Goal: Check status: Check status

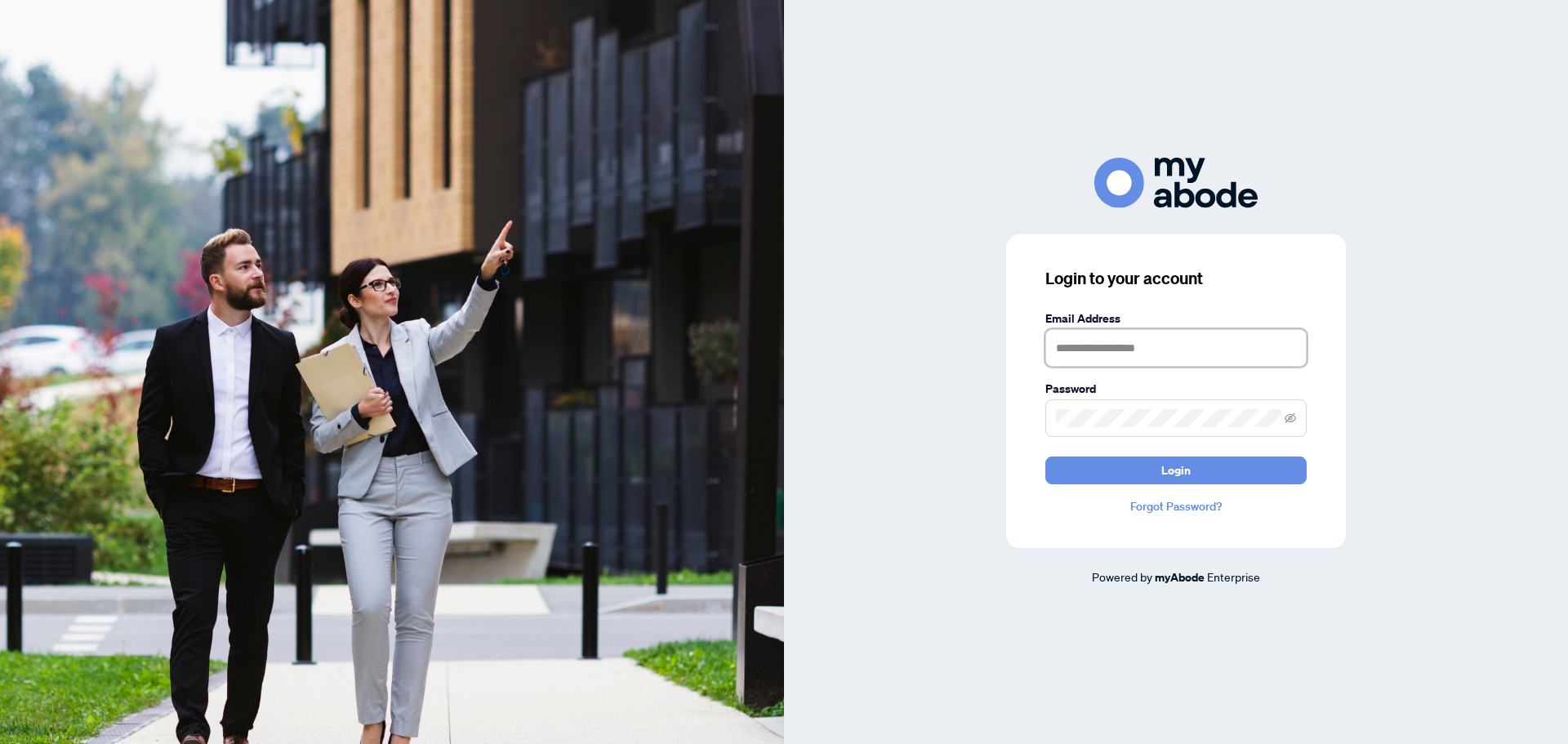
click at [1111, 349] on input "text" at bounding box center [1175, 348] width 261 height 38
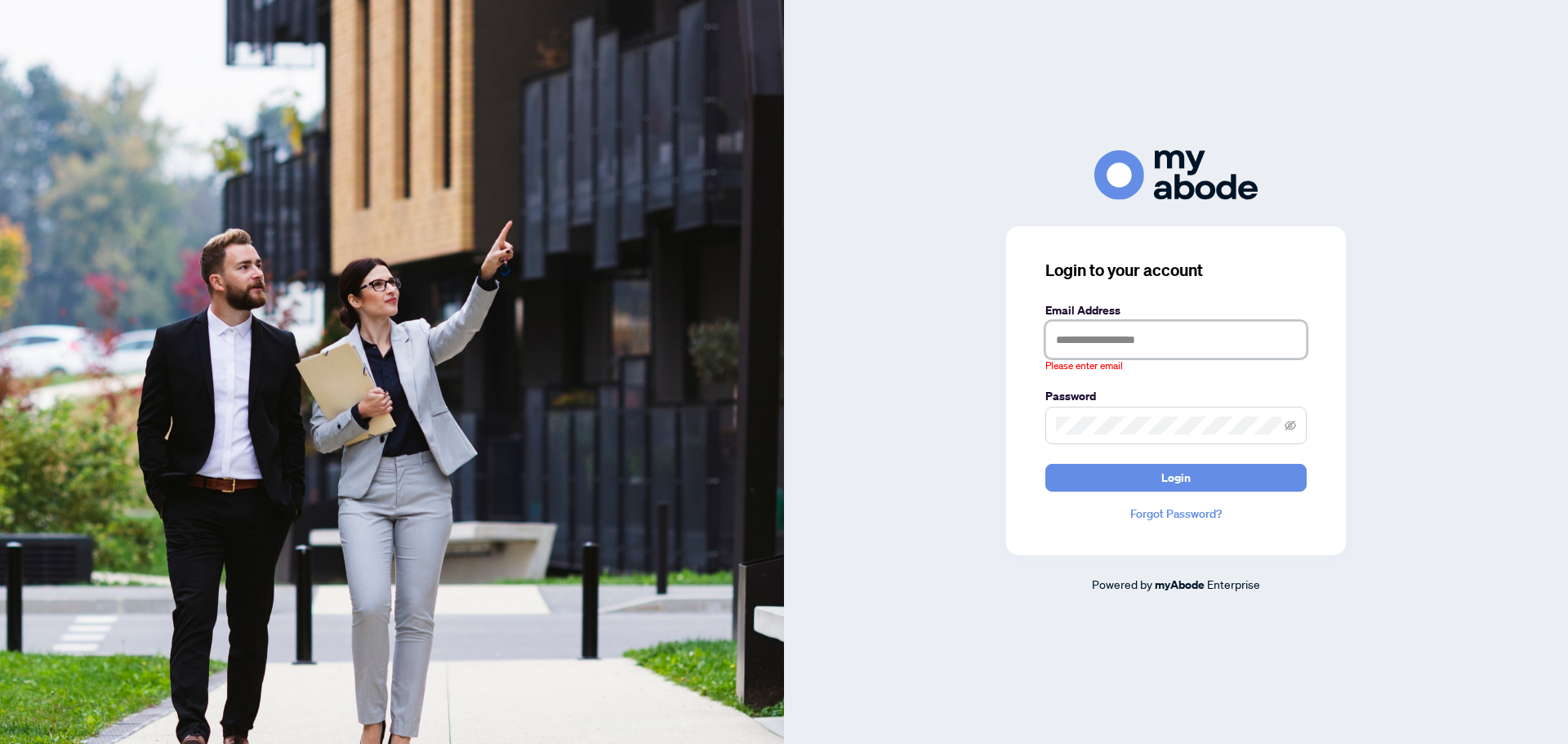
type input "**********"
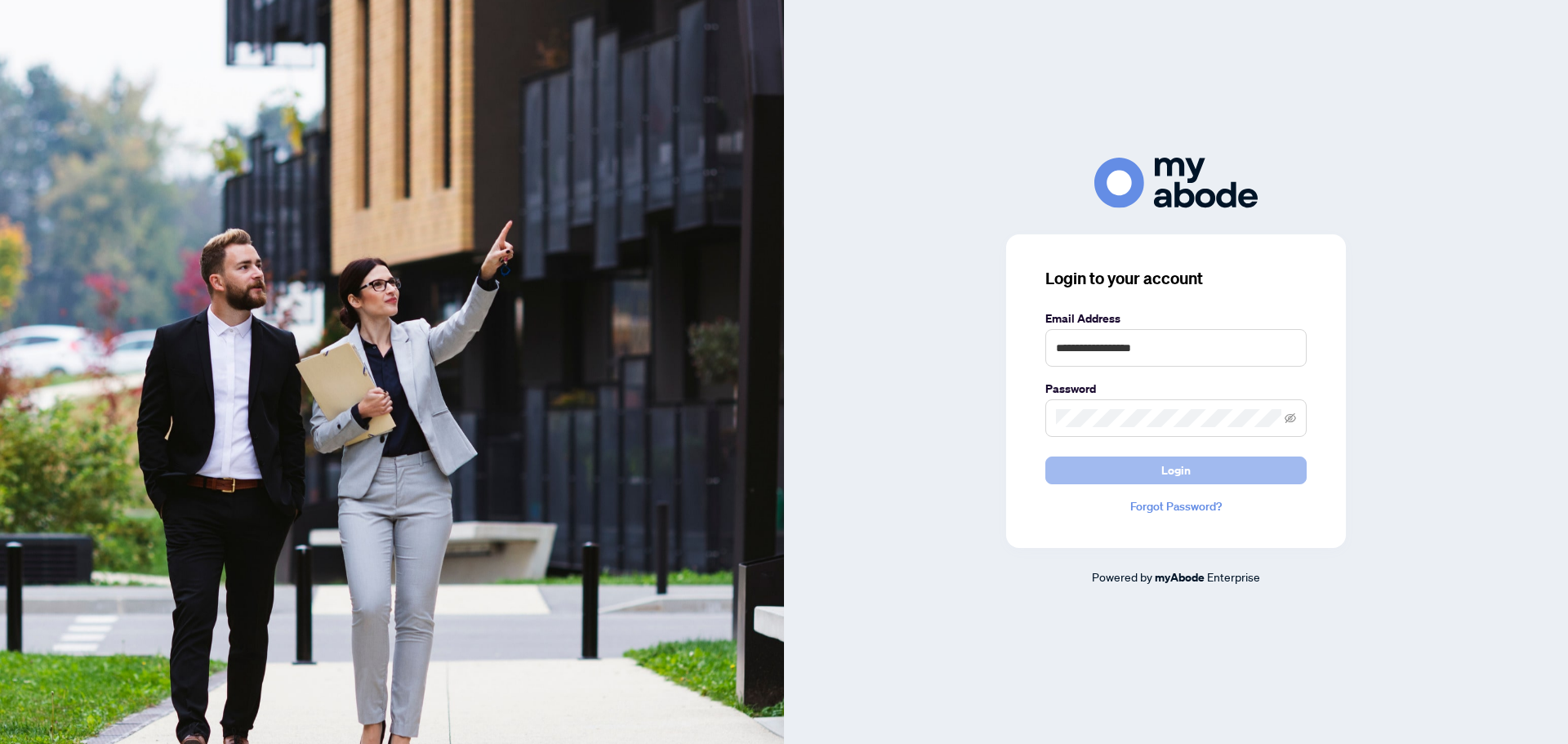
click at [1191, 469] on button "Login" at bounding box center [1175, 469] width 261 height 28
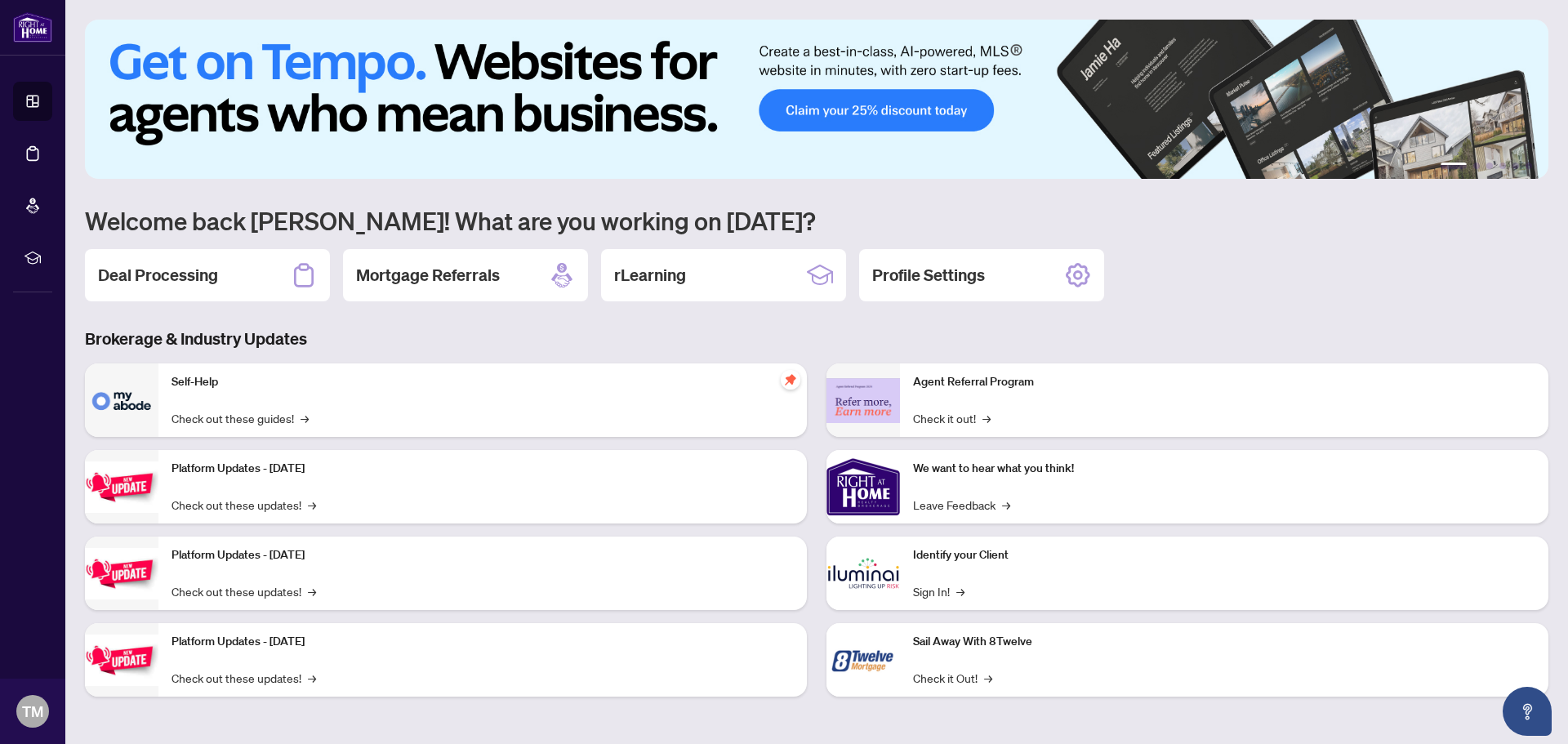
click at [206, 270] on h2 "Deal Processing" at bounding box center [158, 275] width 120 height 23
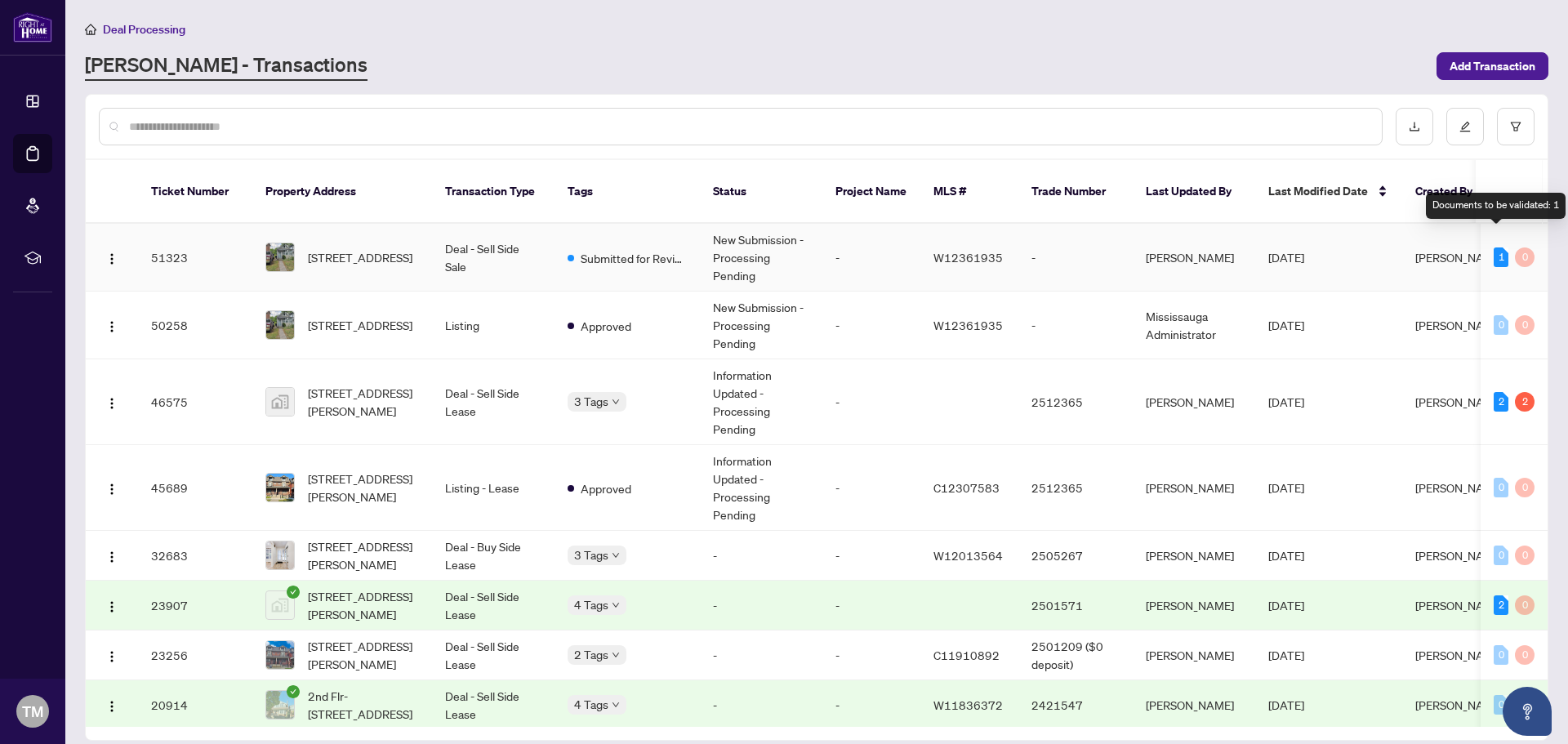
click at [1497, 248] on div "1" at bounding box center [1501, 258] width 14 height 20
click at [431, 383] on tr "46575 [STREET_ADDRESS][PERSON_NAME] Deal - Sell Side Lease 3 Tags Information U…" at bounding box center [892, 402] width 1612 height 86
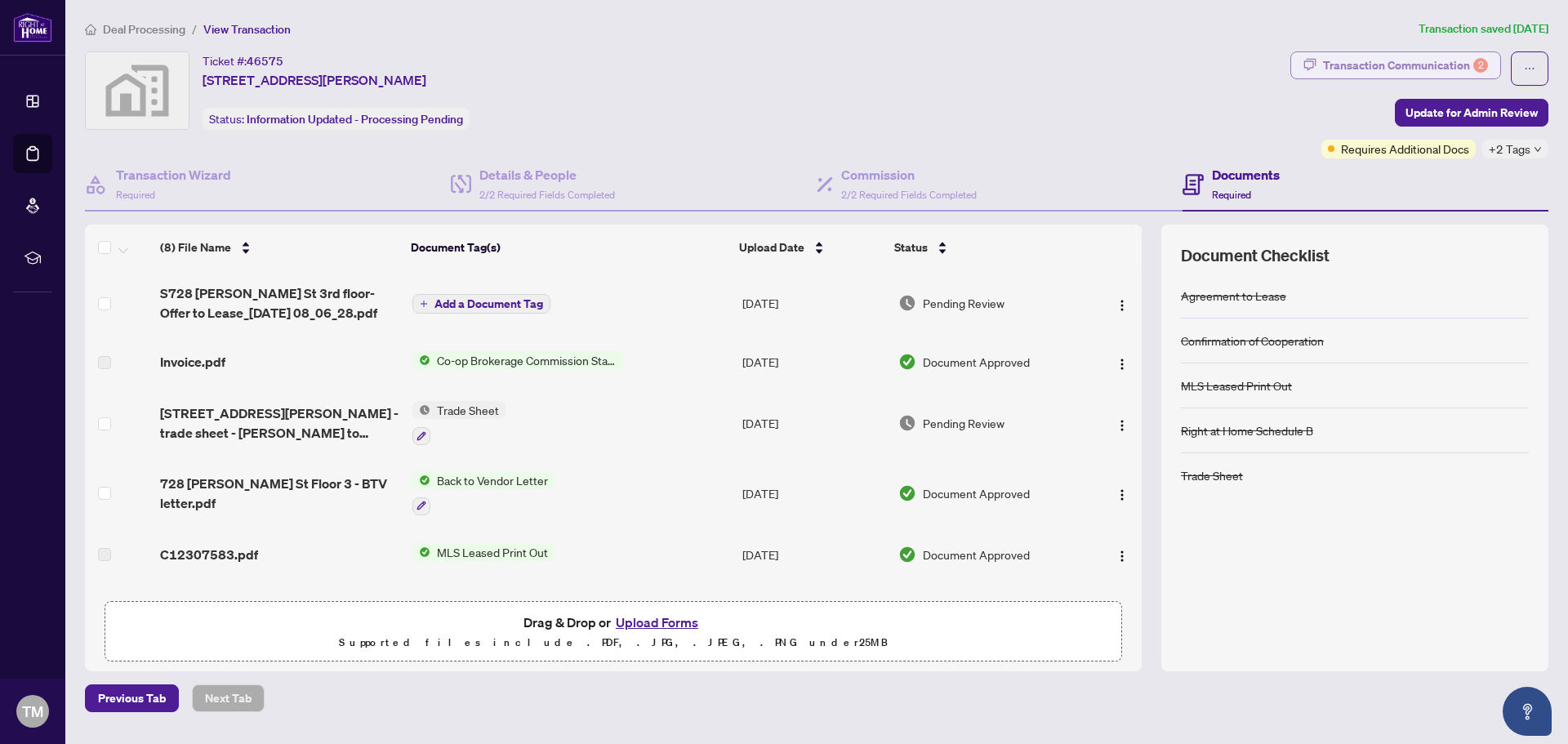
click at [1389, 66] on div "Transaction Communication 2" at bounding box center [1405, 64] width 165 height 26
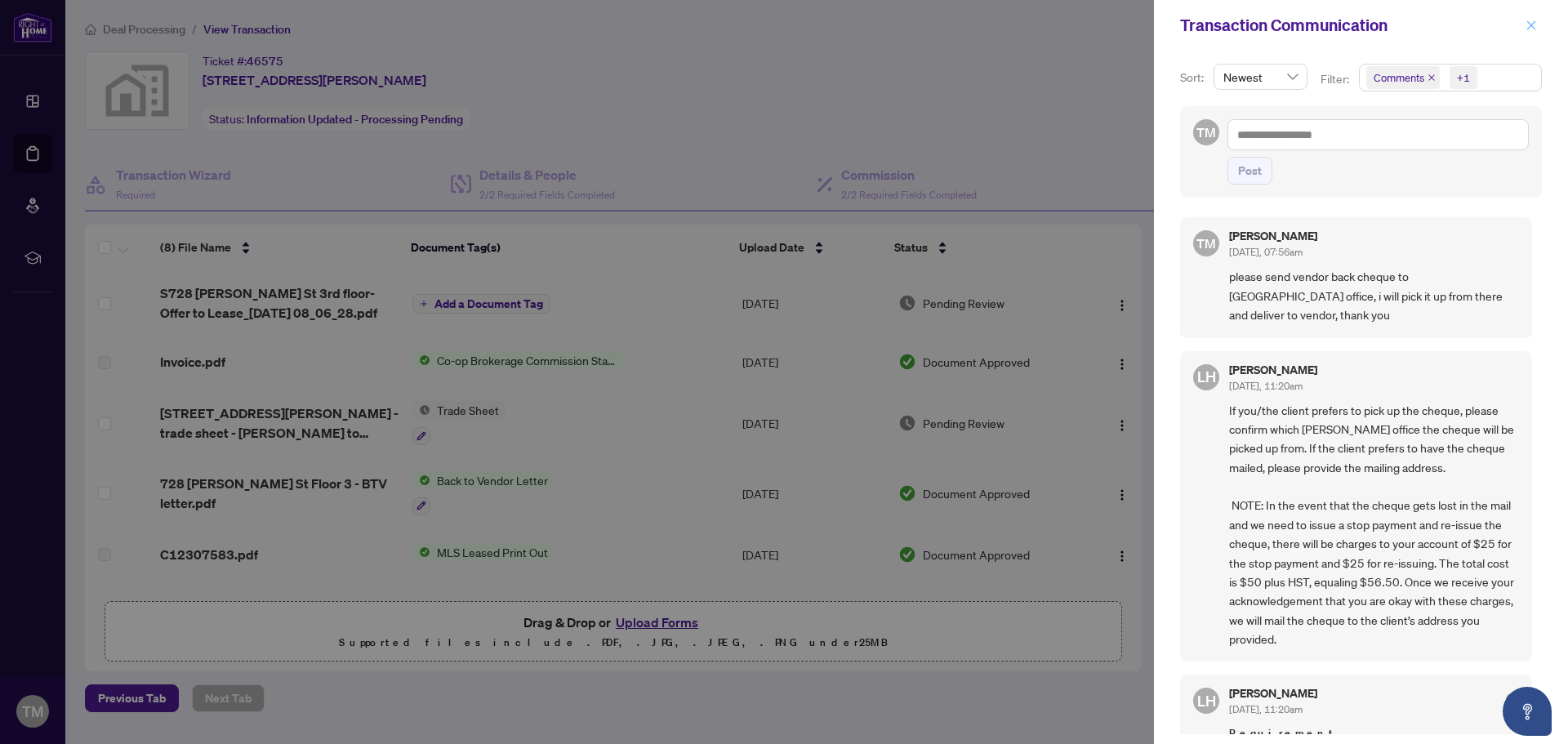
click at [1528, 28] on icon "close" at bounding box center [1530, 25] width 12 height 12
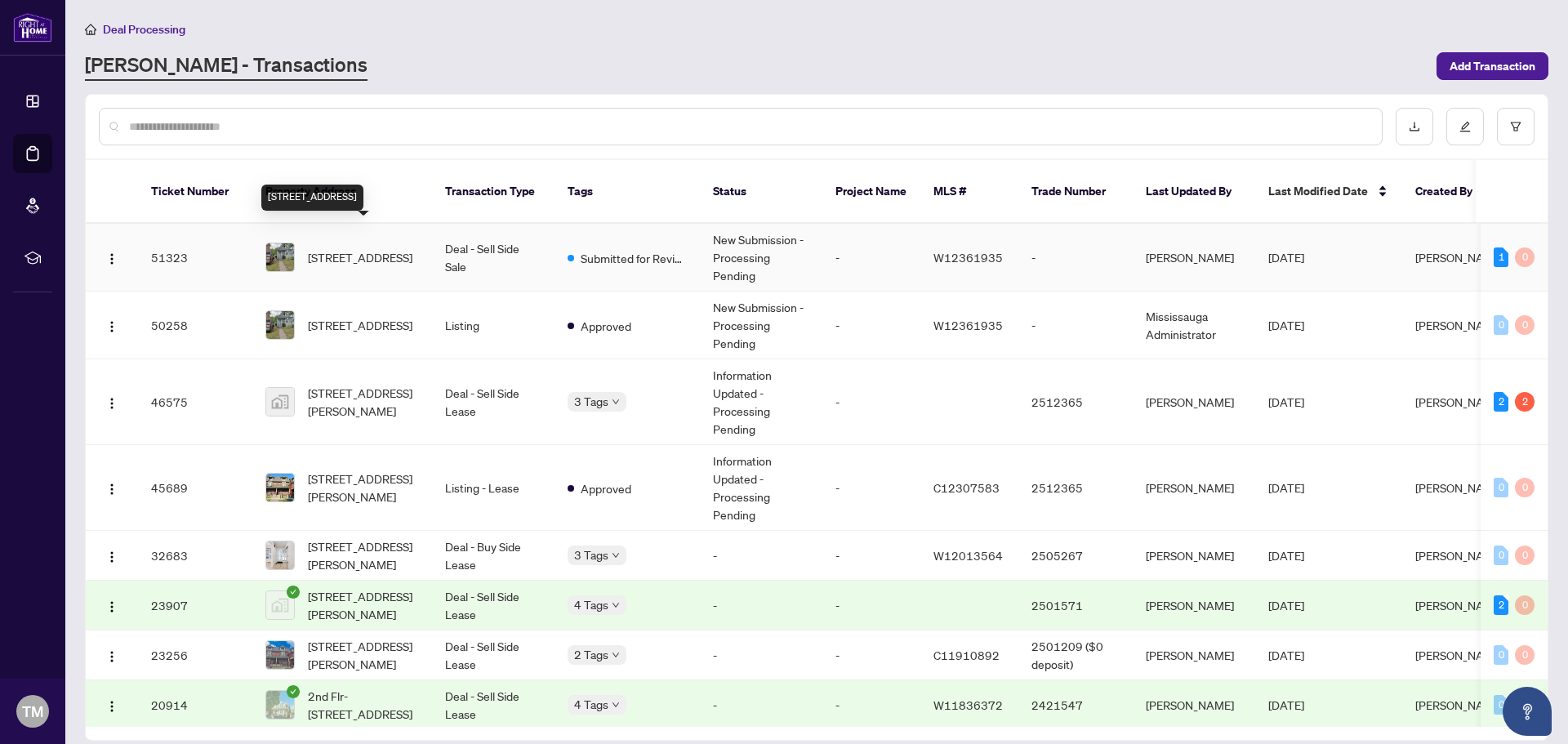
click at [389, 249] on span "[STREET_ADDRESS]" at bounding box center [360, 258] width 105 height 18
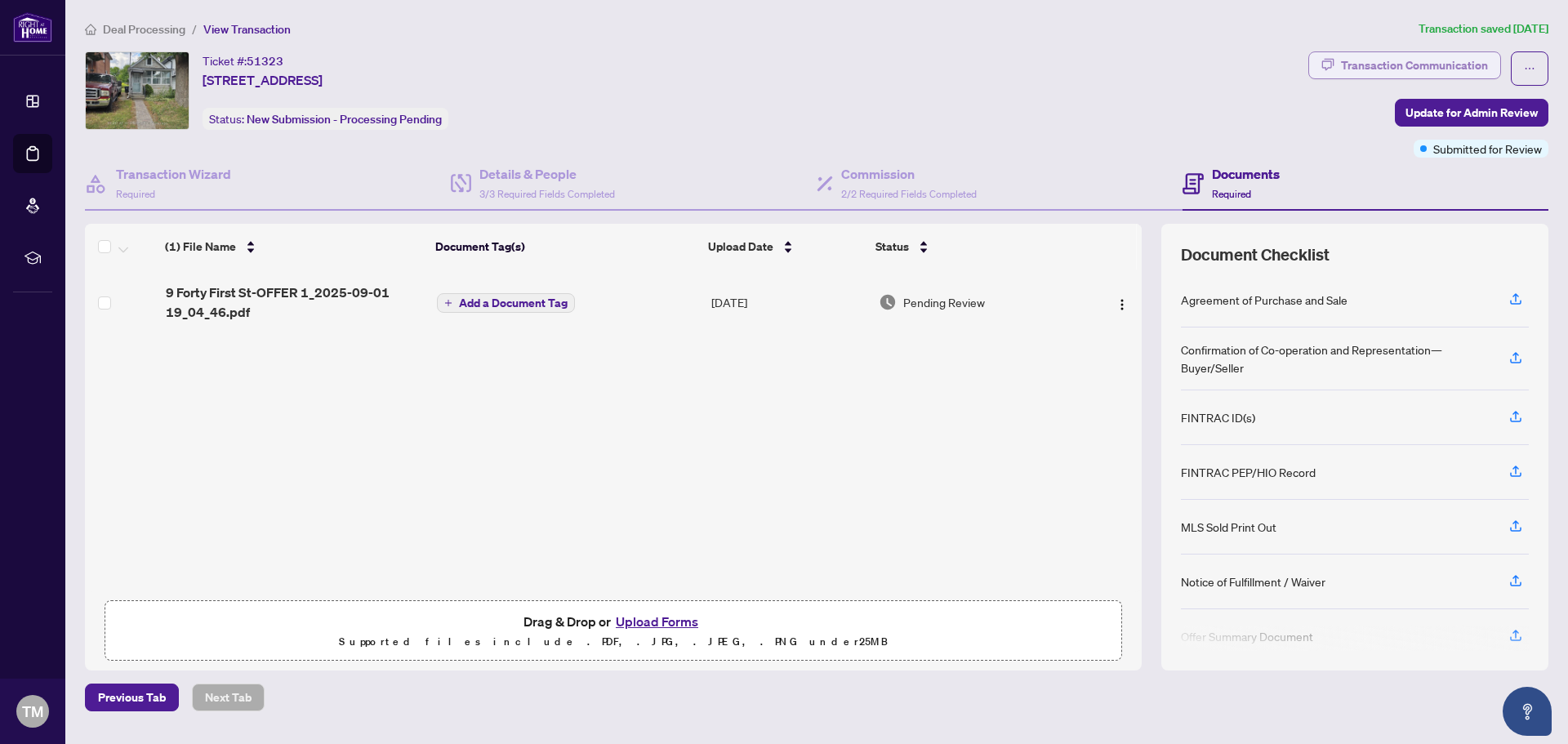
click at [1411, 67] on div "Transaction Communication" at bounding box center [1414, 64] width 147 height 26
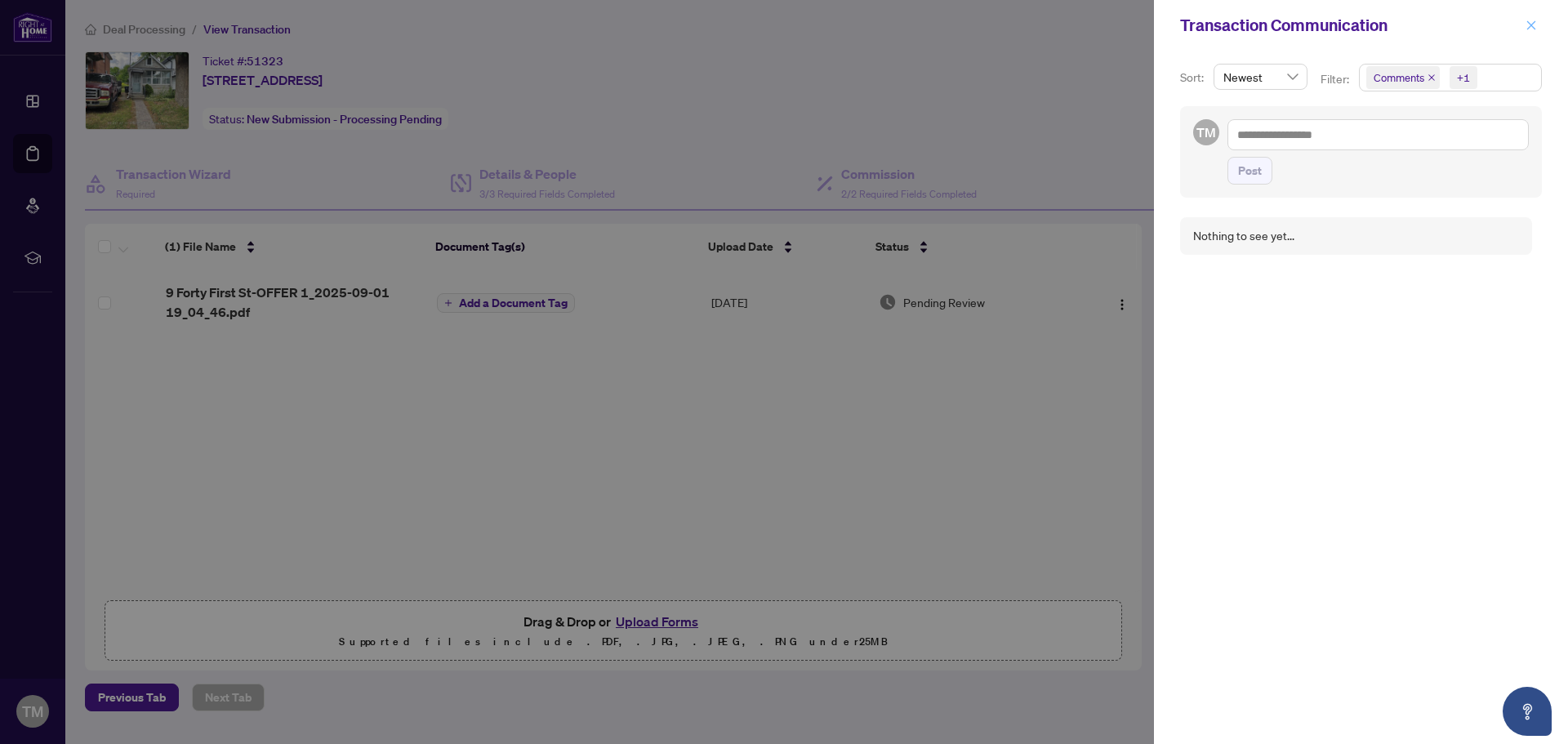
click at [1535, 24] on icon "close" at bounding box center [1530, 25] width 12 height 12
